Goal: Use online tool/utility: Utilize a website feature to perform a specific function

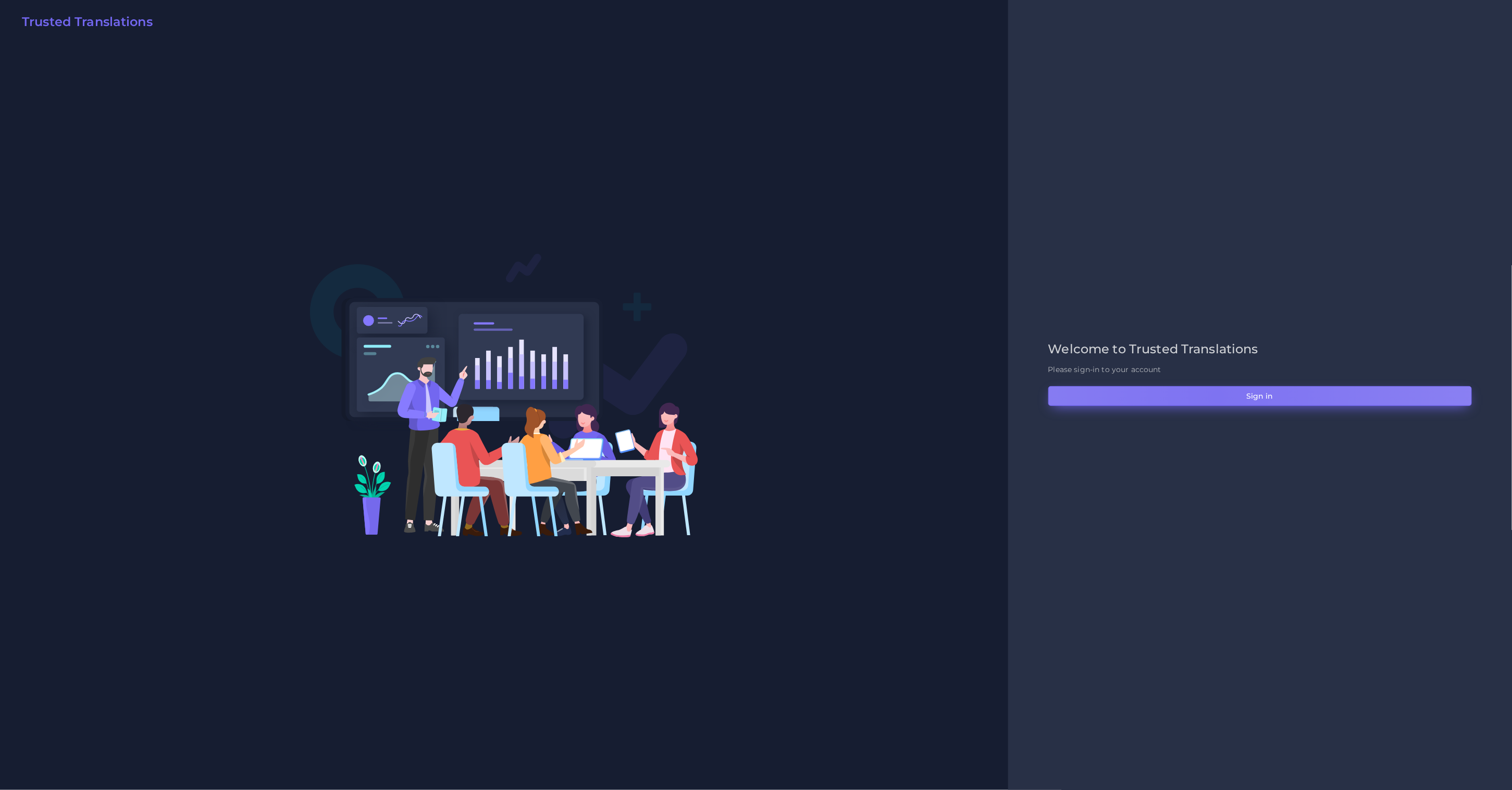
click at [1218, 396] on button "Sign in" at bounding box center [1260, 396] width 423 height 20
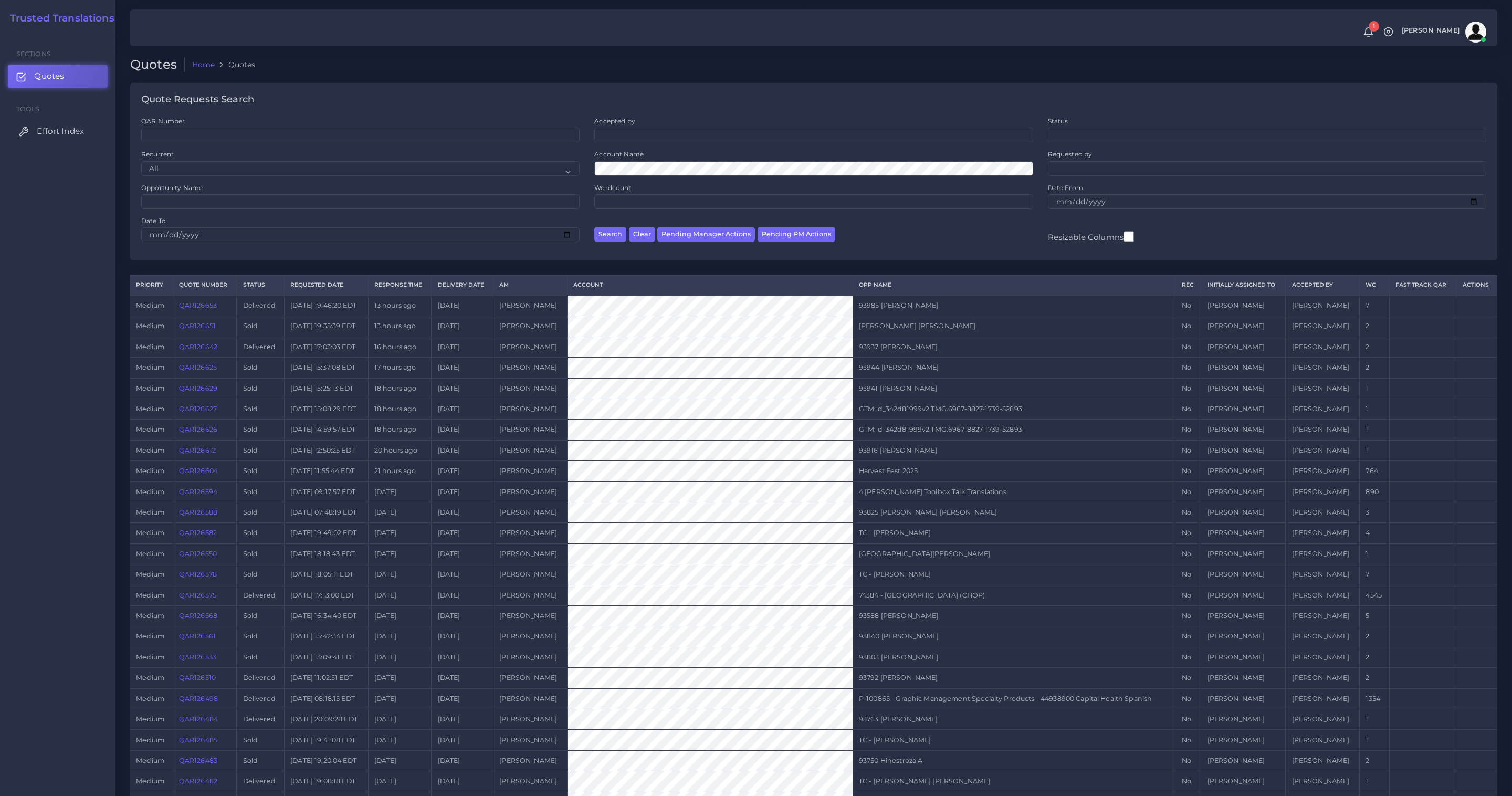
click at [45, 126] on span "Effort Index" at bounding box center [60, 131] width 47 height 11
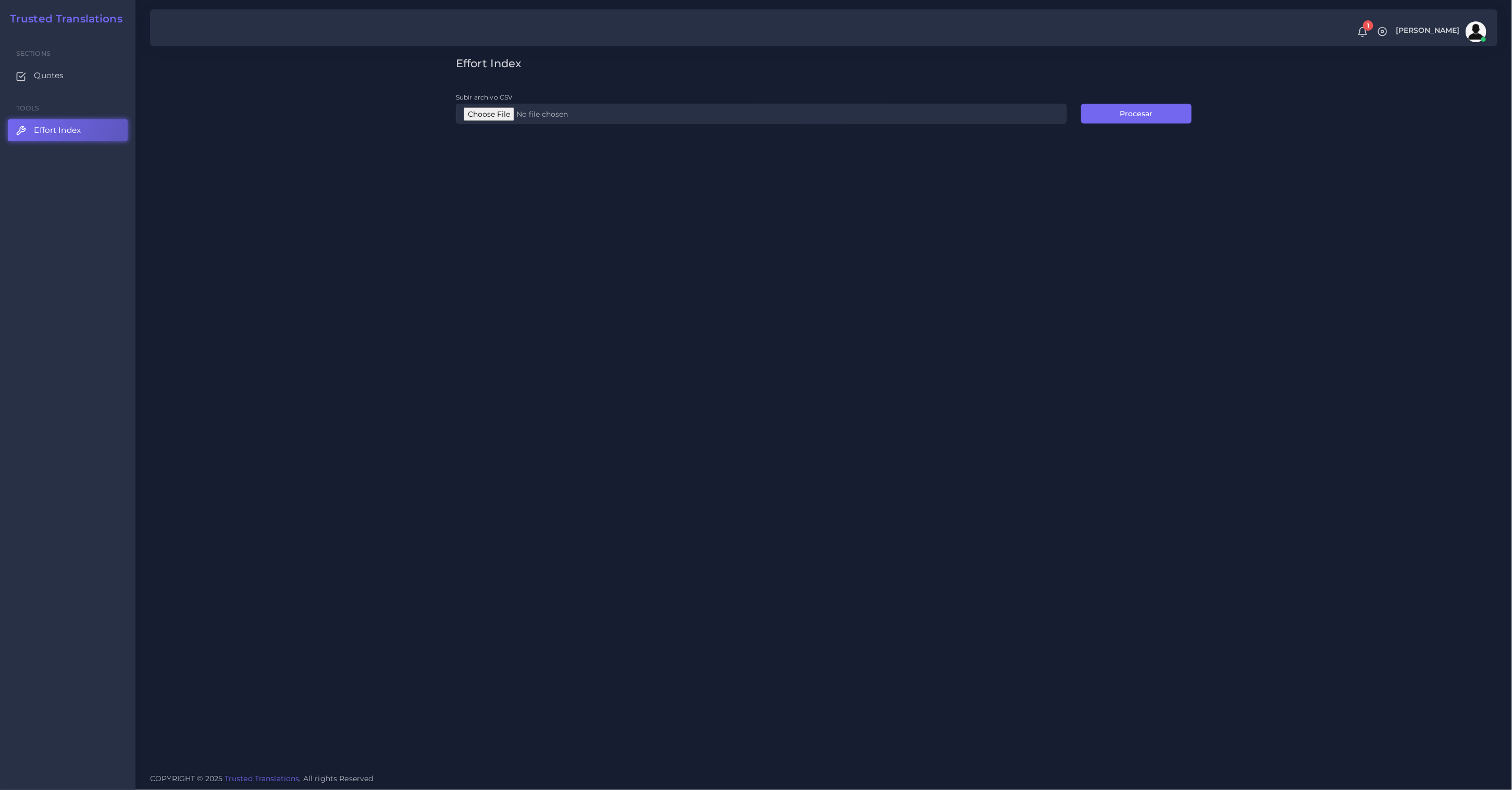
type input "C:\fakepath\pe.csv"
click at [1139, 119] on button "Procesar" at bounding box center [1136, 113] width 110 height 20
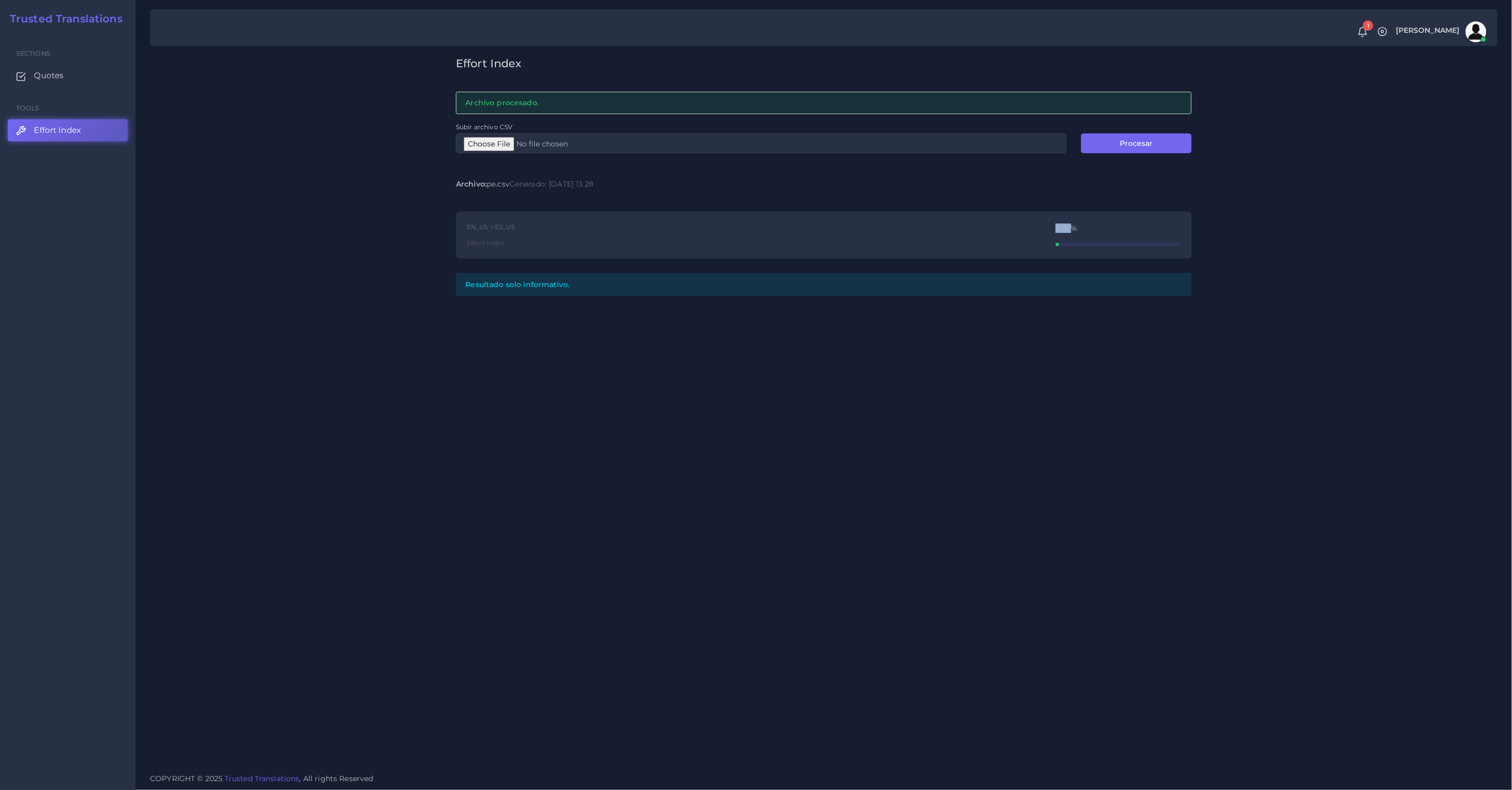
drag, startPoint x: 1052, startPoint y: 228, endPoint x: 1070, endPoint y: 229, distance: 18.0
click at [1070, 229] on div "EN_US → ES_US Effort Index 3.00%" at bounding box center [823, 235] width 736 height 47
copy div "3.00"
type input "C:\fakepath\PE_ES.csv"
click at [1127, 146] on button "Procesar" at bounding box center [1136, 143] width 110 height 20
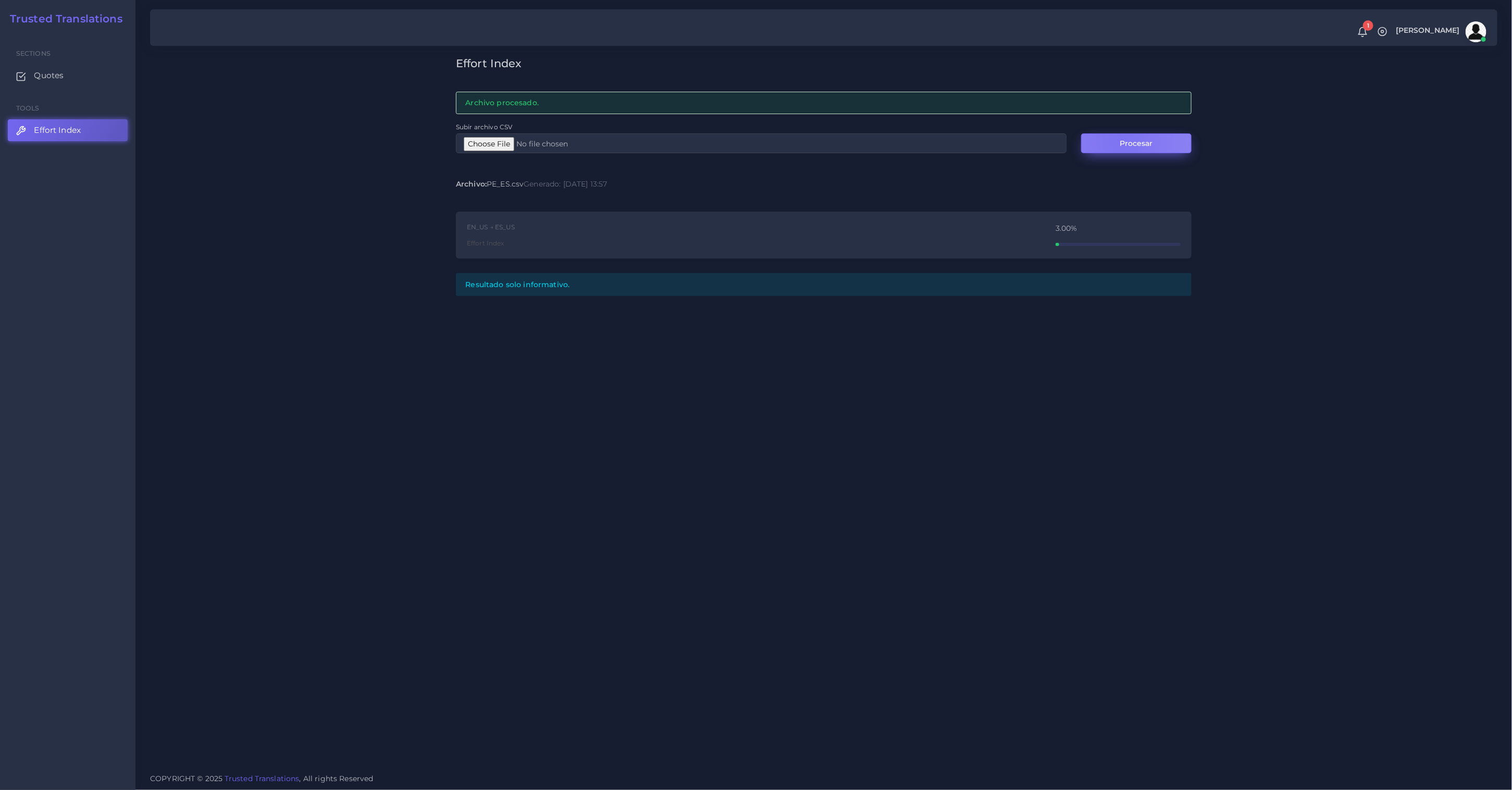
click at [1119, 141] on button "Procesar" at bounding box center [1136, 143] width 110 height 20
type input "C:\fakepath\PE_ES.csv"
click at [1135, 141] on button "Procesar" at bounding box center [1136, 143] width 110 height 20
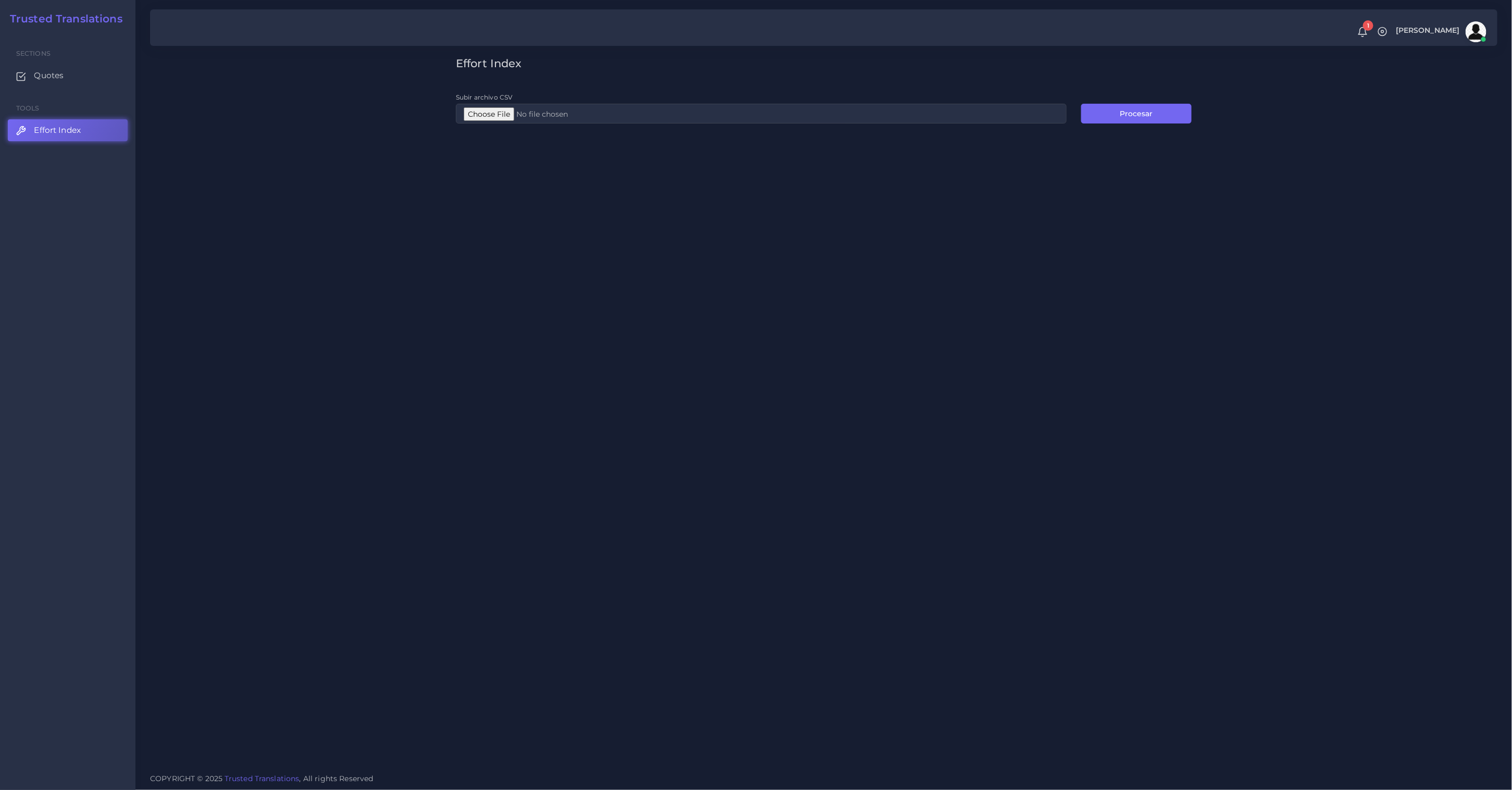
type input "C:\fakepath\PE_ES.csv"
click at [1139, 115] on button "Procesar" at bounding box center [1136, 113] width 110 height 20
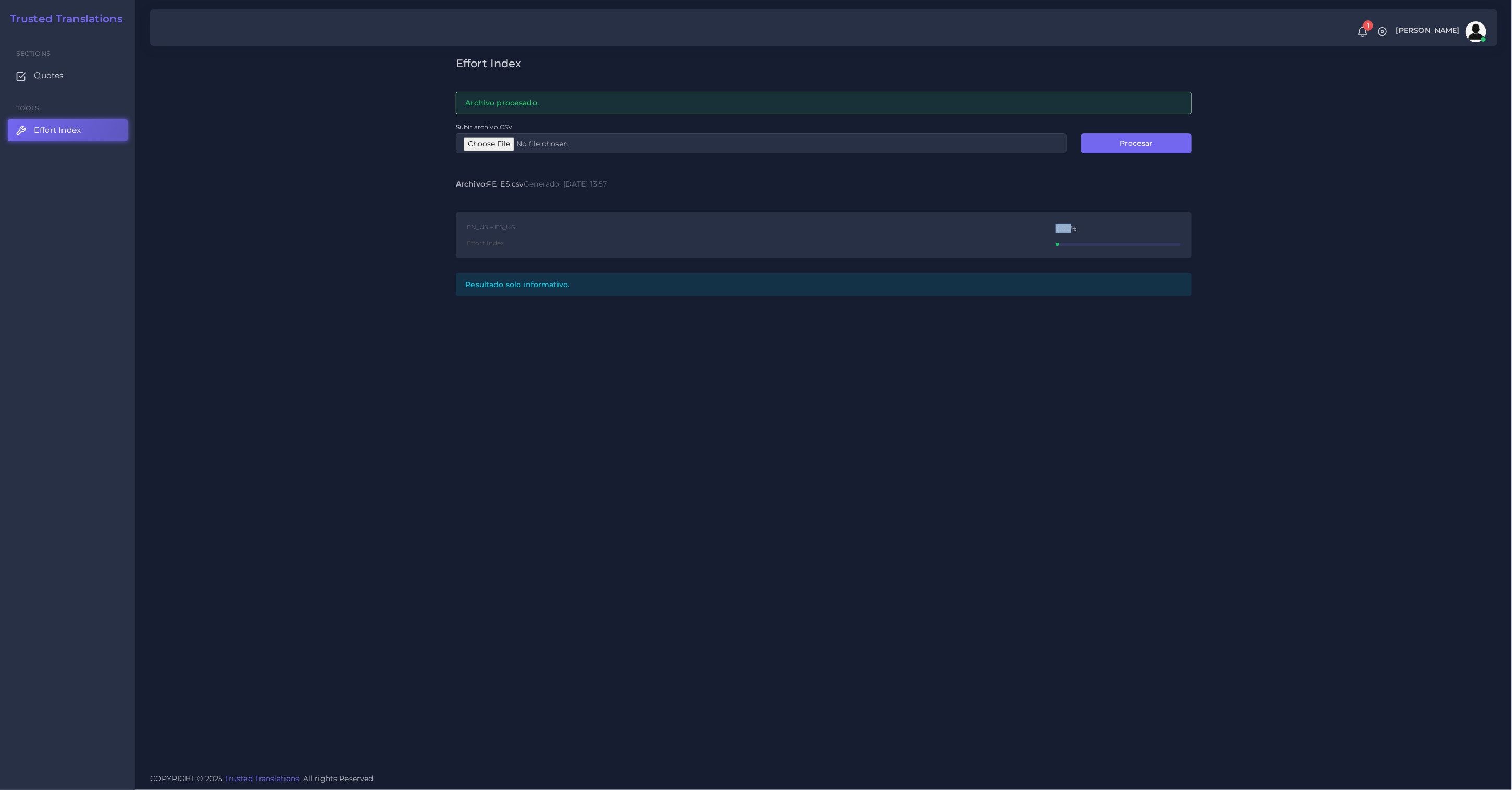
drag, startPoint x: 1052, startPoint y: 229, endPoint x: 1072, endPoint y: 228, distance: 20.0
click at [1072, 228] on div "EN_US → ES_US Effort Index 3.00%" at bounding box center [823, 235] width 736 height 47
copy div "3.00"
type input "C:\fakepath\PE.csv"
click at [1137, 145] on button "Procesar" at bounding box center [1136, 143] width 110 height 20
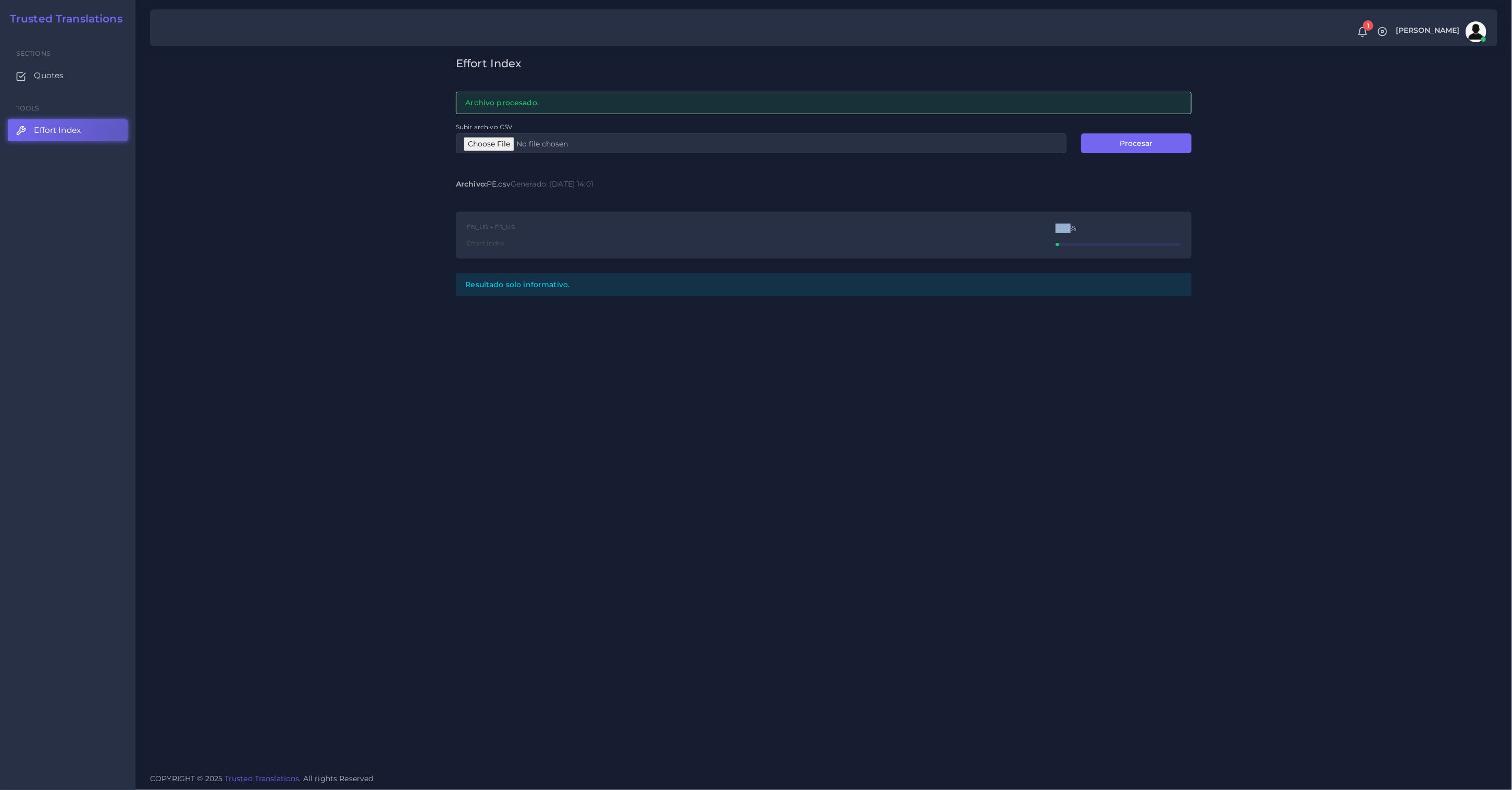
drag, startPoint x: 1052, startPoint y: 230, endPoint x: 1068, endPoint y: 230, distance: 16.0
click at [1068, 230] on div "EN_US → ES_US Effort Index 3.03%" at bounding box center [823, 235] width 736 height 47
copy div "3.03"
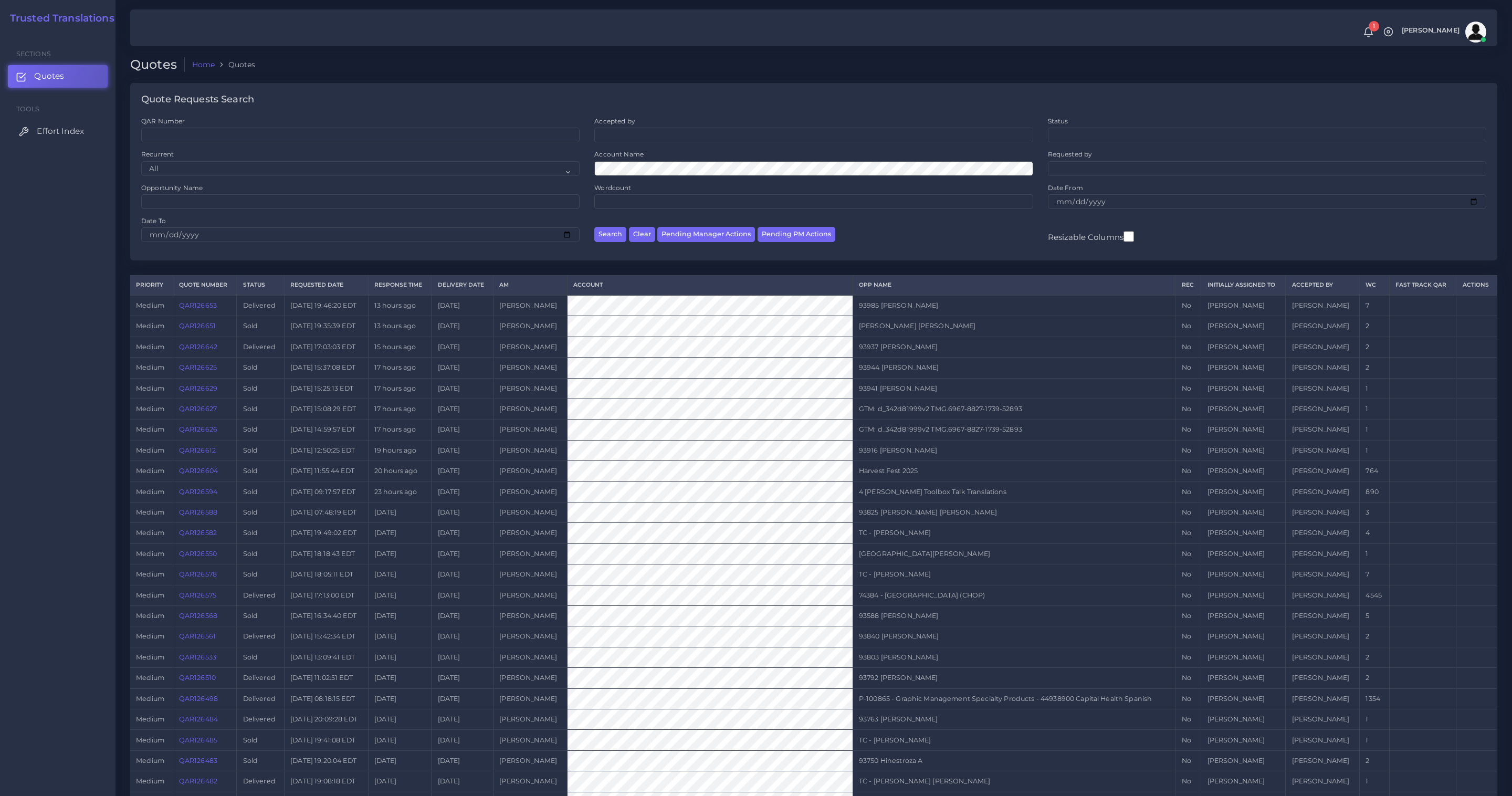
click at [50, 138] on link "Effort Index" at bounding box center [57, 131] width 100 height 22
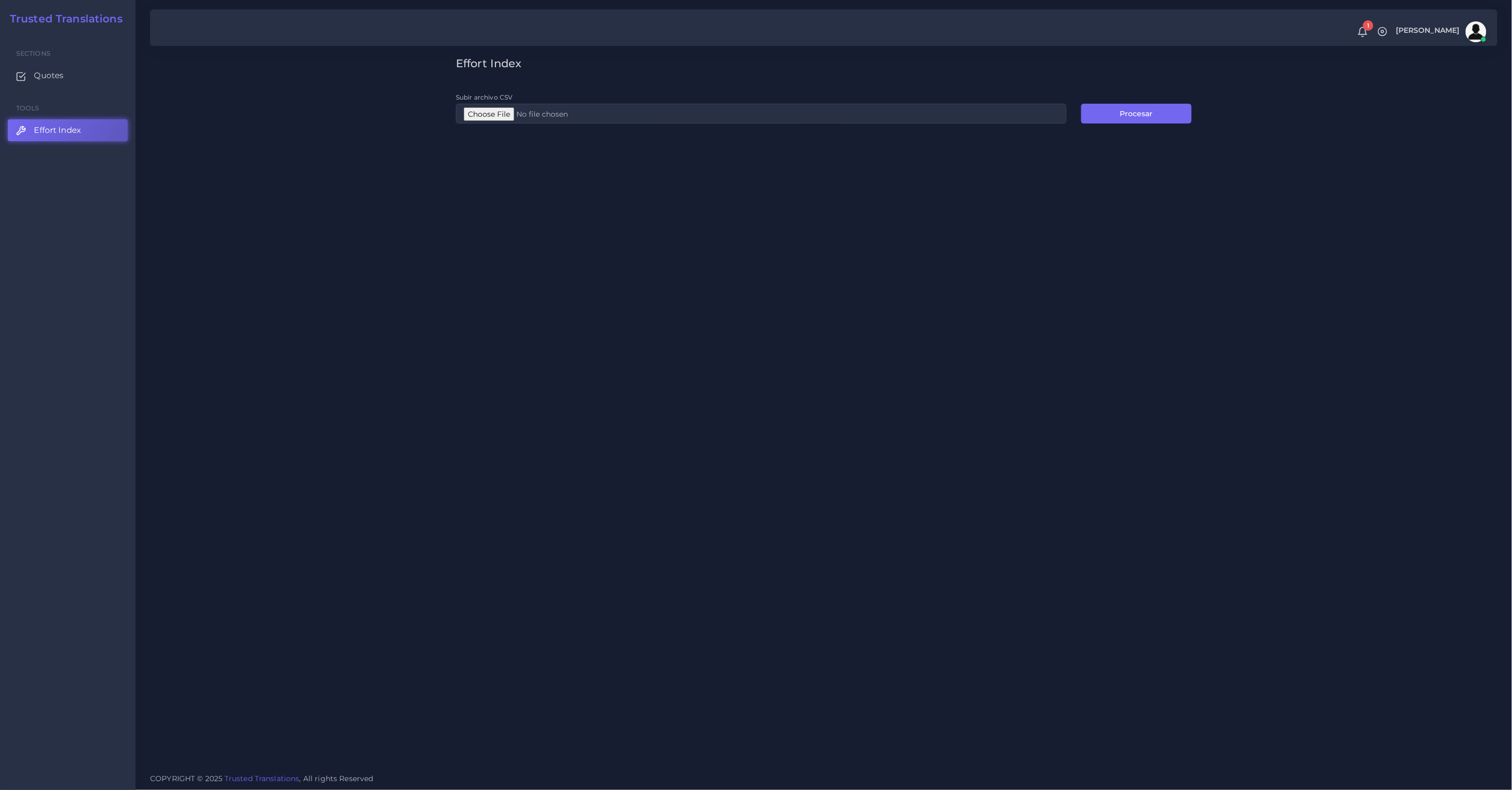
type input "C:\fakepath\PE.csv"
click at [1141, 121] on button "Procesar" at bounding box center [1136, 113] width 110 height 20
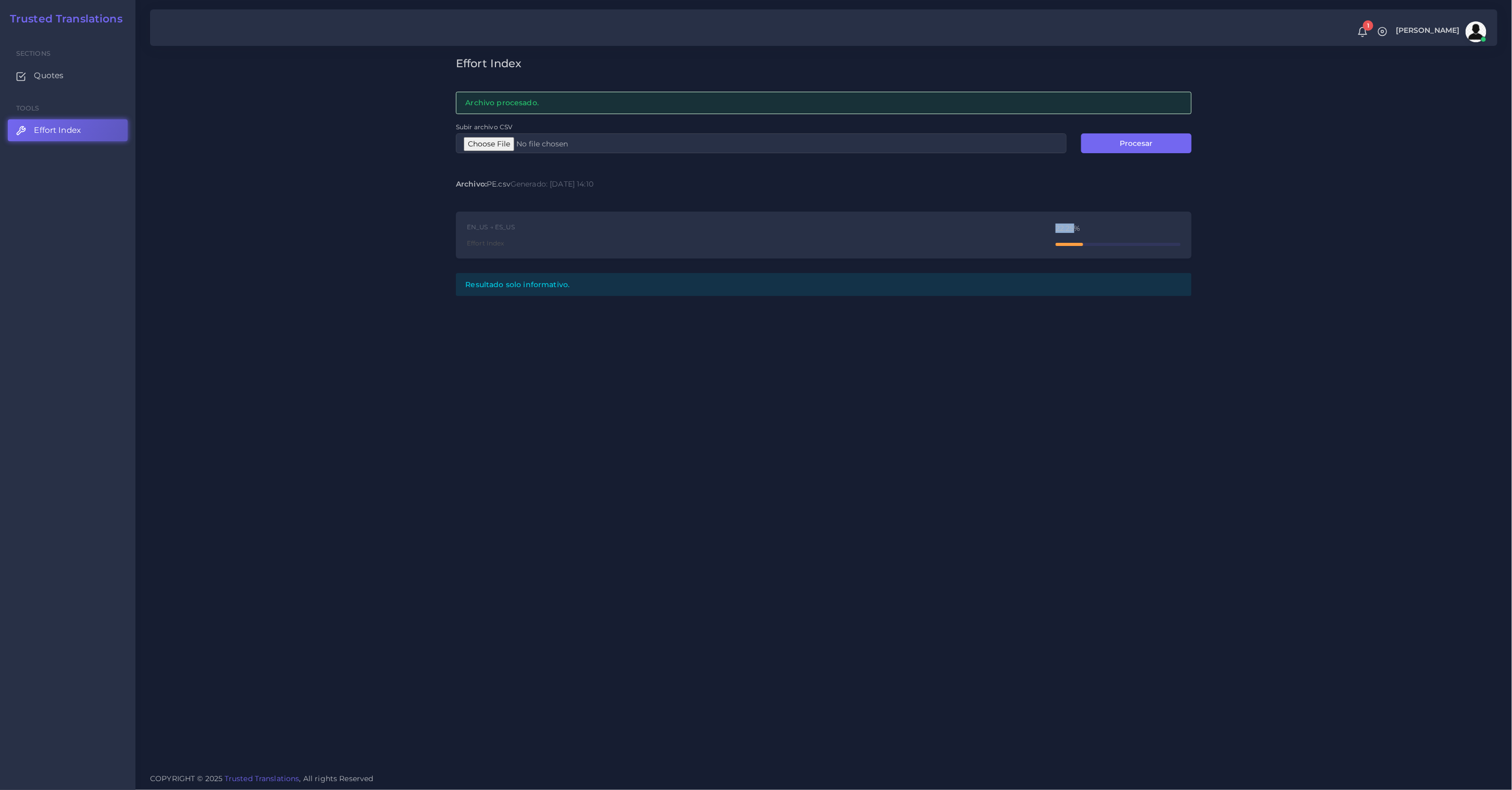
drag, startPoint x: 1056, startPoint y: 229, endPoint x: 1072, endPoint y: 227, distance: 16.1
click at [1072, 227] on div "22.25%" at bounding box center [1118, 229] width 125 height 7
copy div "22.25"
type input "C:\fakepath\ED.csv"
click at [1168, 141] on button "Procesar" at bounding box center [1136, 143] width 110 height 20
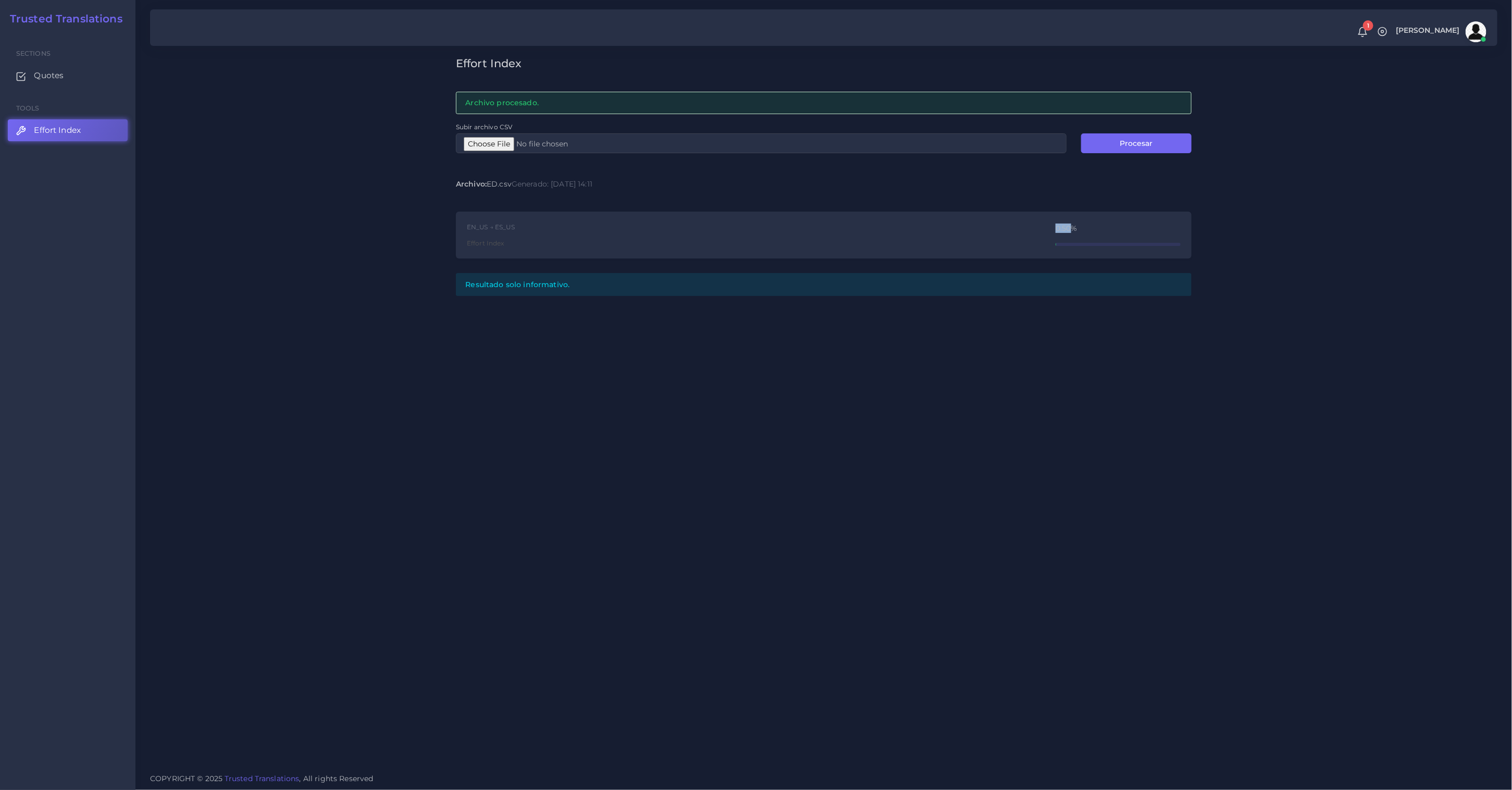
drag, startPoint x: 1049, startPoint y: 222, endPoint x: 1071, endPoint y: 229, distance: 23.1
click at [1071, 230] on div "EN_US → ES_US Effort Index 0.50%" at bounding box center [823, 235] width 736 height 47
copy div "0.50"
type input "C:\fakepath\PE.csv"
click at [1140, 142] on button "Procesar" at bounding box center [1136, 143] width 110 height 20
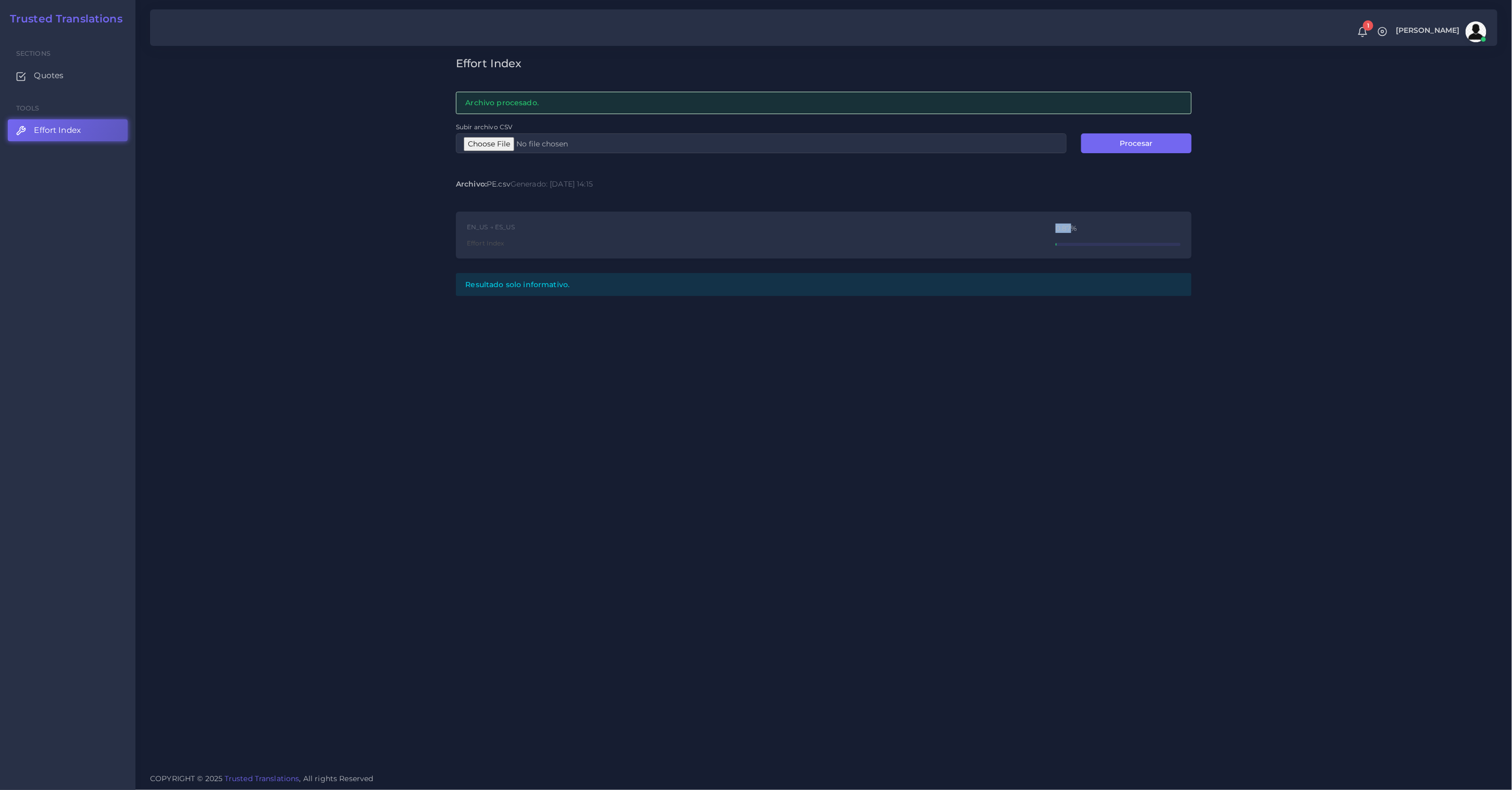
drag, startPoint x: 1050, startPoint y: 224, endPoint x: 1070, endPoint y: 229, distance: 20.6
click at [1070, 229] on div "EN_US → ES_US Effort Index 0.87%" at bounding box center [823, 235] width 736 height 47
copy div "0.87"
type input "C:\fakepath\ED.csv"
click at [1133, 147] on button "Procesar" at bounding box center [1136, 143] width 110 height 20
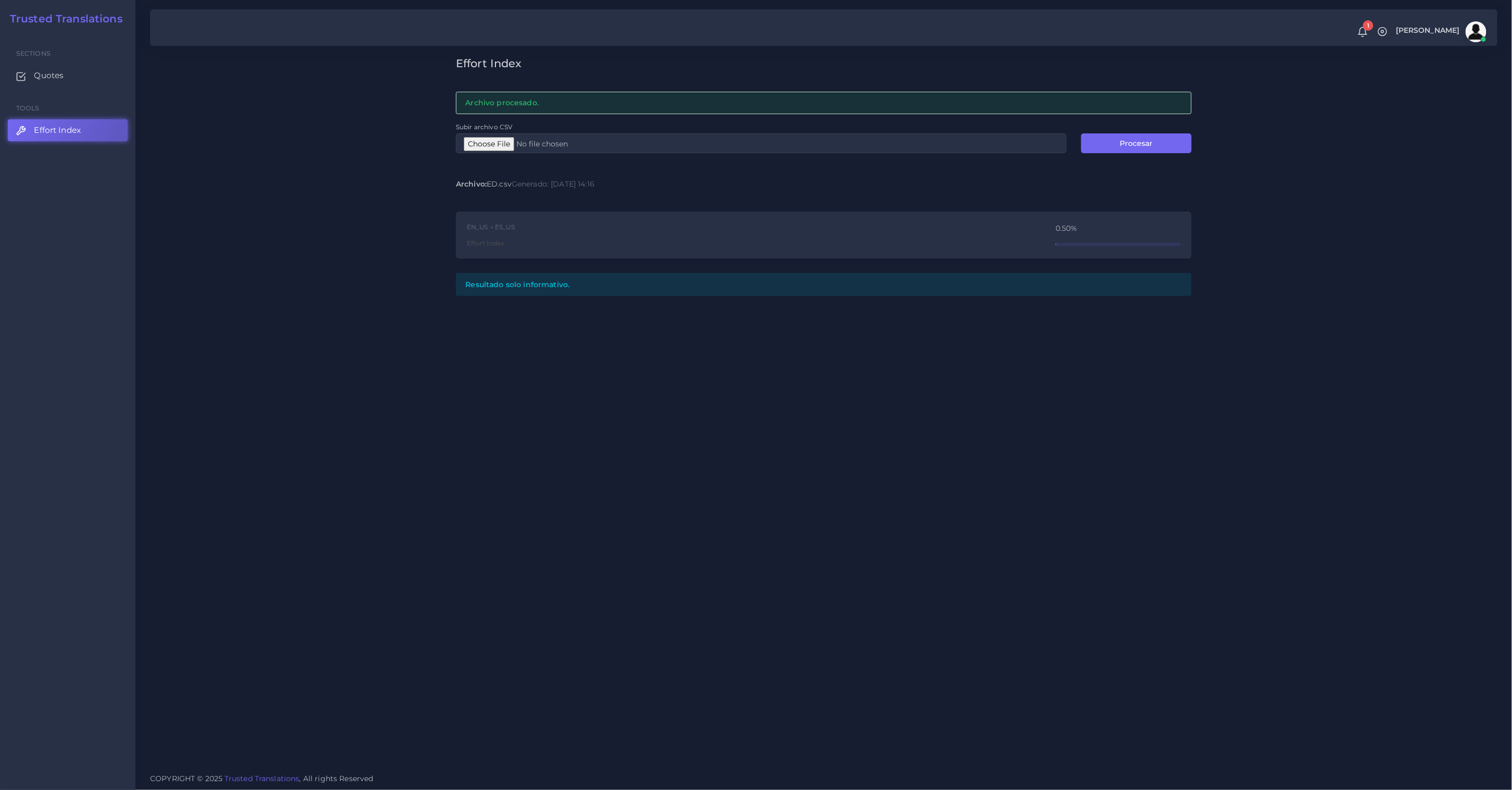
type input "C:\fakepath\ED.csv"
click at [1150, 145] on button "Procesar" at bounding box center [1136, 143] width 110 height 20
drag, startPoint x: 1059, startPoint y: 227, endPoint x: 1067, endPoint y: 227, distance: 8.0
click at [1068, 227] on div "0.50%" at bounding box center [1118, 229] width 125 height 7
drag, startPoint x: 1050, startPoint y: 227, endPoint x: 1068, endPoint y: 228, distance: 18.0
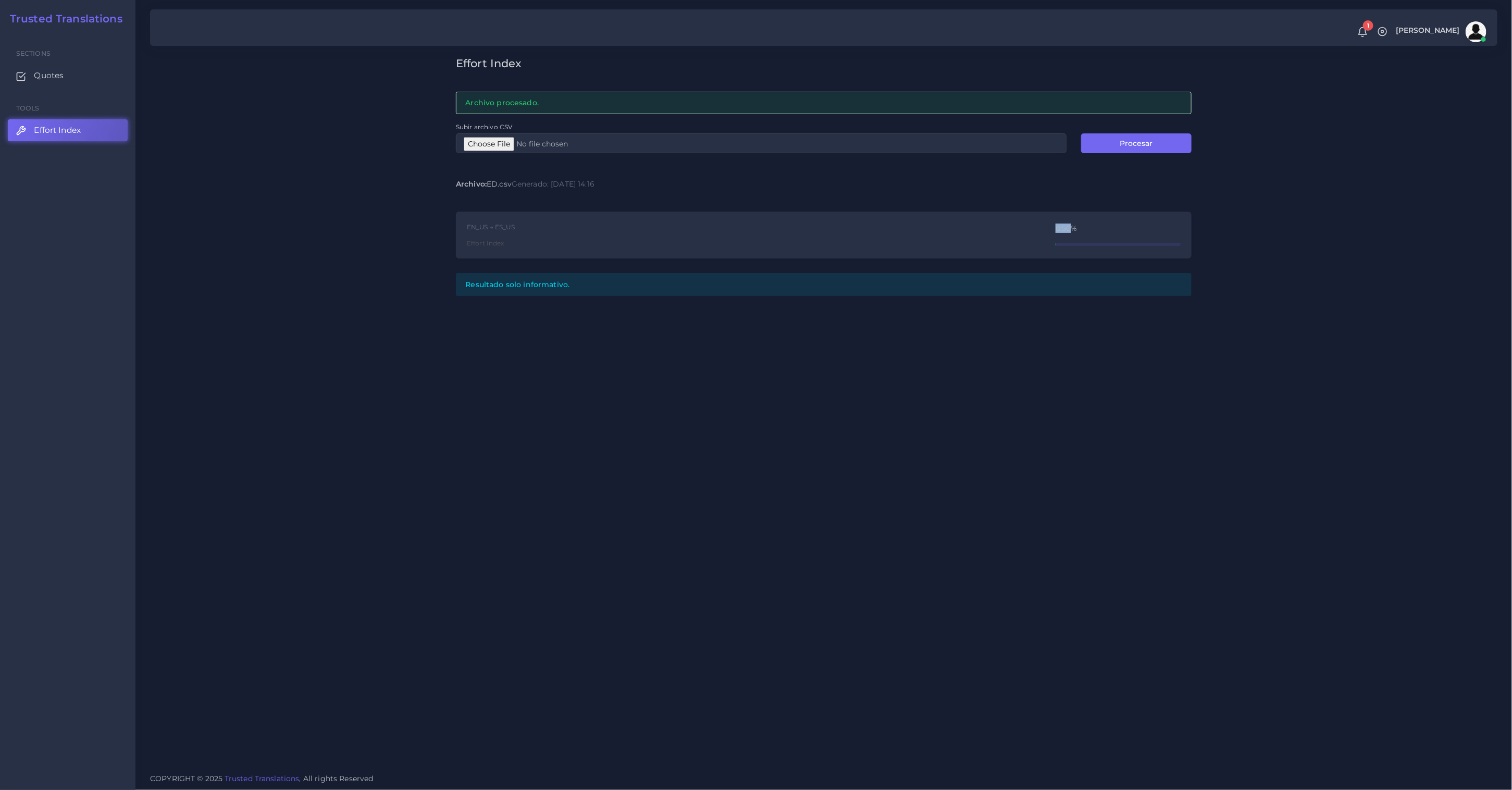
click at [1068, 228] on div "EN_US → ES_US Effort Index 0.50%" at bounding box center [823, 235] width 736 height 47
copy div "0.50"
type input "C:\fakepath\PE.csv"
click at [1134, 142] on button "Procesar" at bounding box center [1136, 143] width 110 height 20
drag, startPoint x: 1052, startPoint y: 230, endPoint x: 1067, endPoint y: 229, distance: 15.0
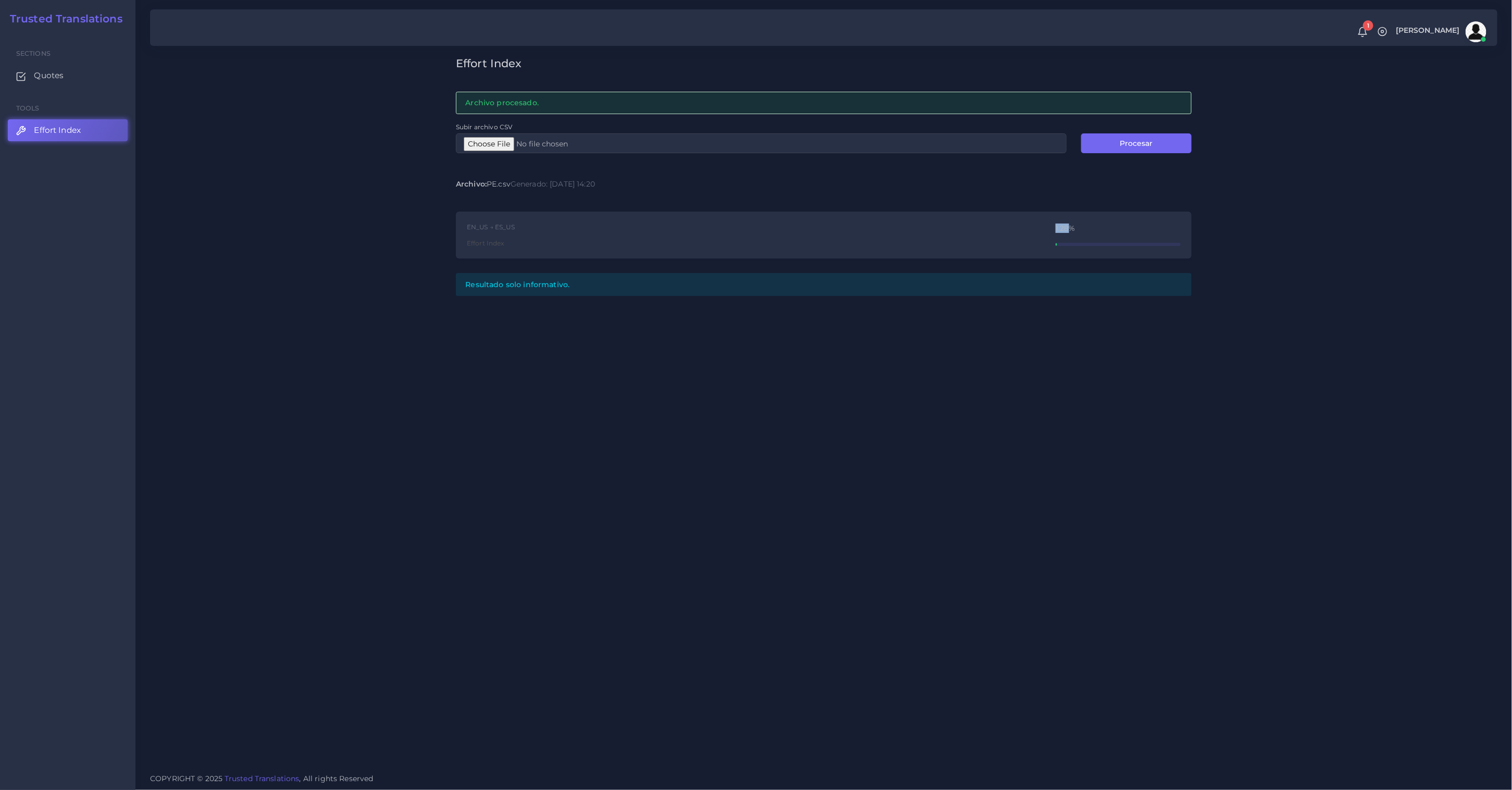
click at [1067, 229] on div "EN_US → ES_US Effort Index 1.28%" at bounding box center [823, 235] width 736 height 47
copy div "1.28"
type input "C:\fakepath\ED.csv"
click at [1111, 147] on button "Procesar" at bounding box center [1136, 143] width 110 height 20
drag, startPoint x: 1050, startPoint y: 227, endPoint x: 1068, endPoint y: 227, distance: 18.0
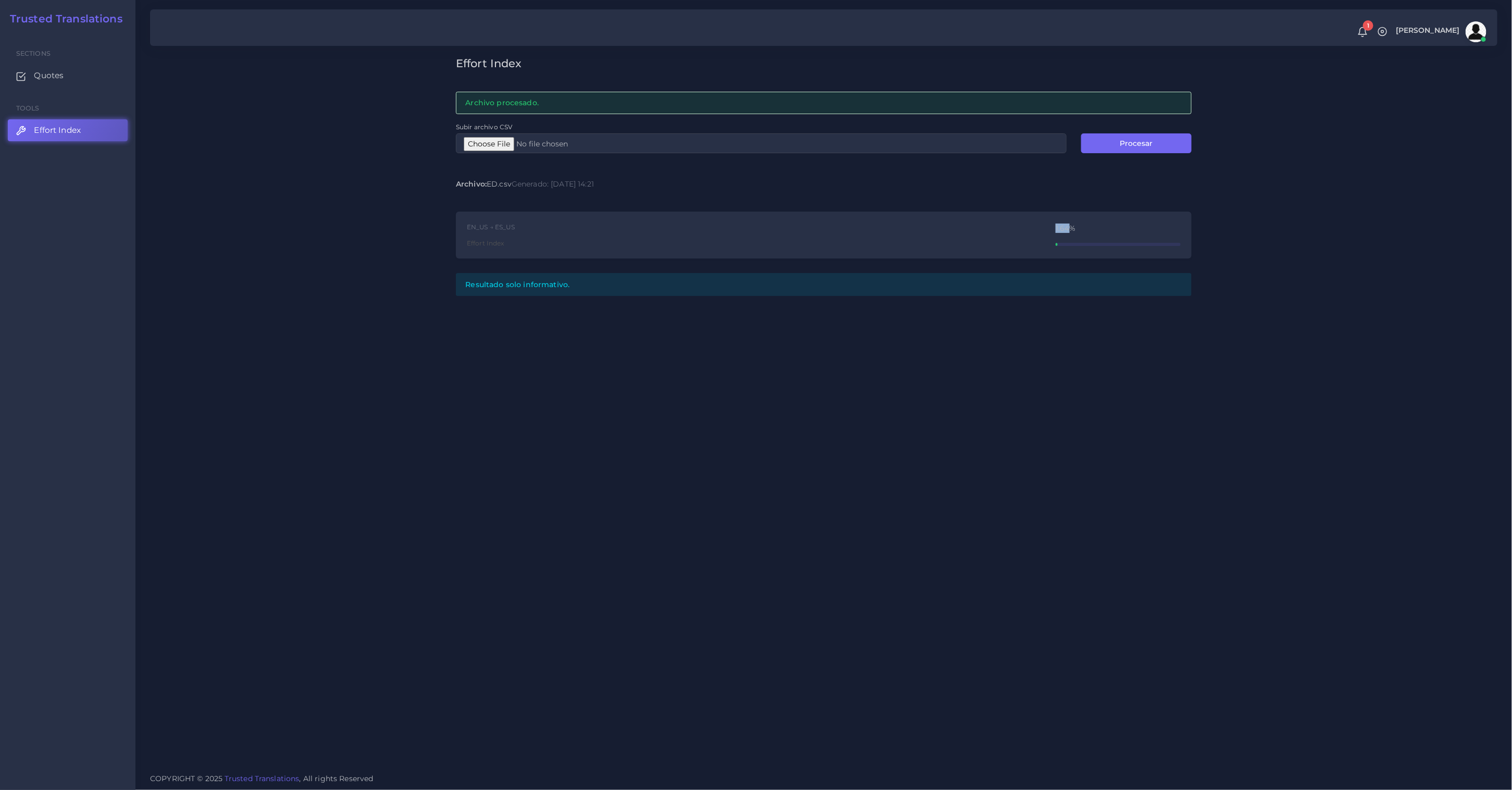
click at [1068, 227] on div "EN_US → ES_US Effort Index 1.64%" at bounding box center [823, 235] width 736 height 47
copy div "1.64"
click at [1242, 239] on div "Effort Index Archivo procesado. Subir archivo CSV Procesar Archivo: ED.csv Gene…" at bounding box center [824, 383] width 1377 height 765
type input "C:\fakepath\PE.csv"
click at [1143, 151] on button "Procesar" at bounding box center [1136, 143] width 110 height 20
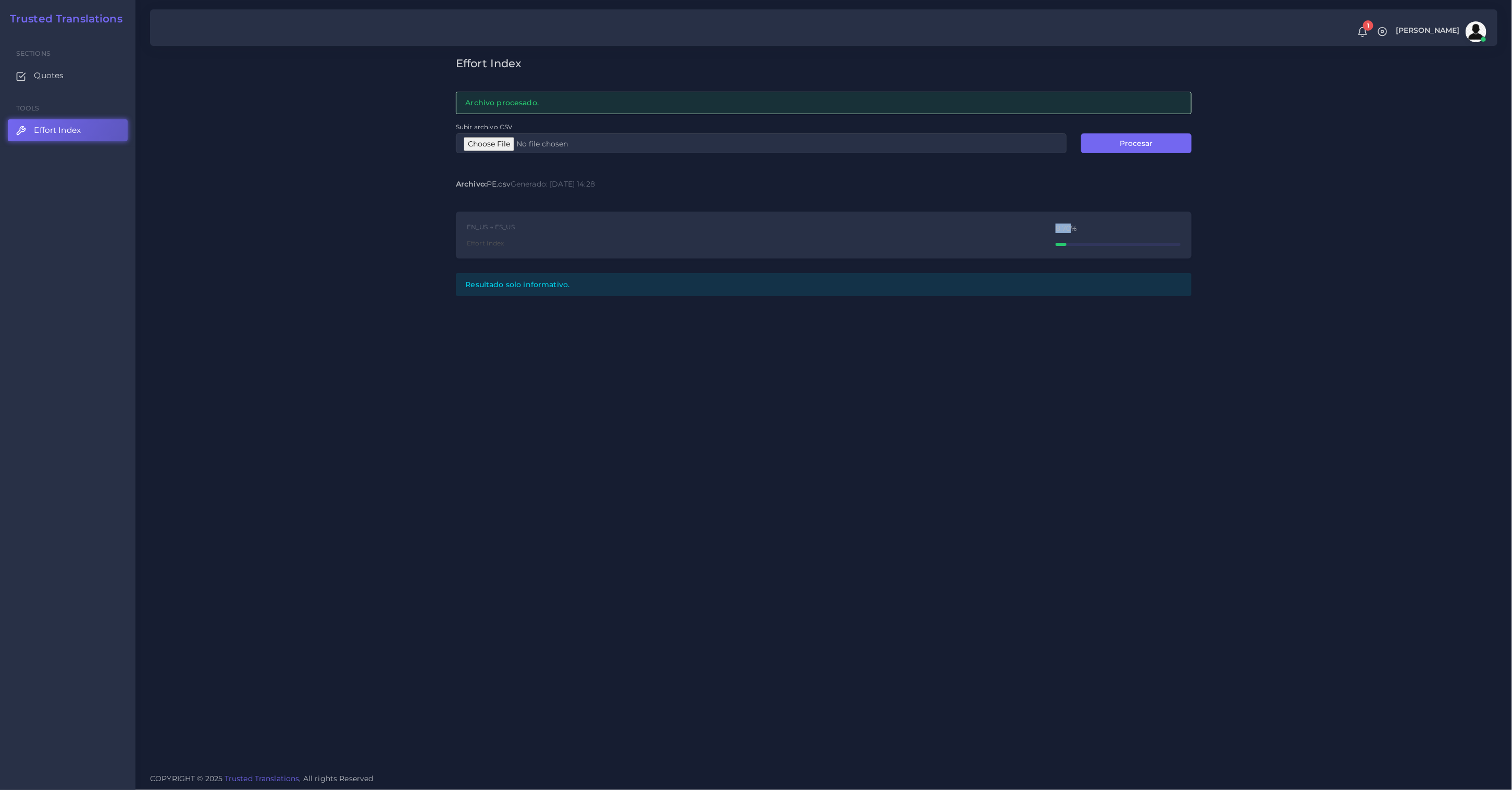
drag, startPoint x: 1050, startPoint y: 227, endPoint x: 1168, endPoint y: 236, distance: 118.3
click at [1068, 226] on div "EN_US → ES_US Effort Index 8.70%" at bounding box center [823, 235] width 736 height 47
copy div "8.70"
type input "C:\fakepath\ED.csv"
click at [1143, 145] on button "Procesar" at bounding box center [1136, 143] width 110 height 20
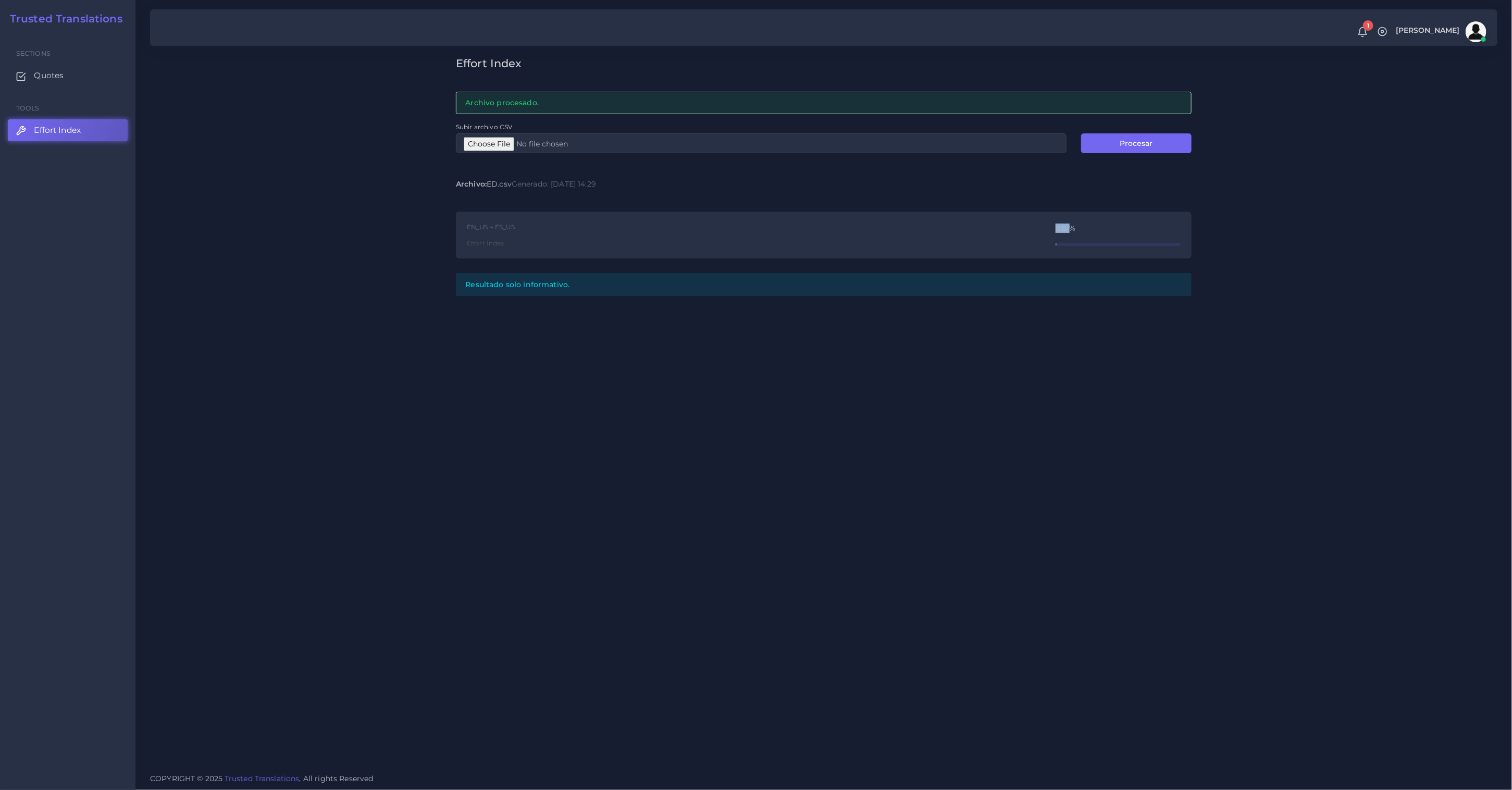
click at [1068, 229] on div "EN_US → ES_US Effort Index 0.81%" at bounding box center [823, 235] width 736 height 47
copy div "0.81"
